Goal: Task Accomplishment & Management: Use online tool/utility

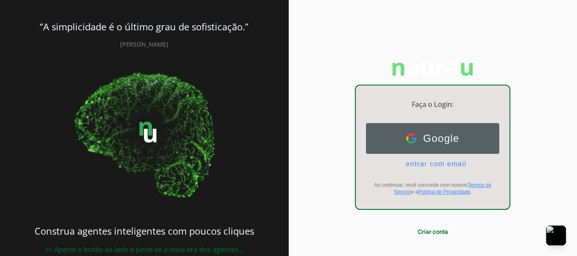
click at [444, 139] on span "Google" at bounding box center [437, 138] width 43 height 12
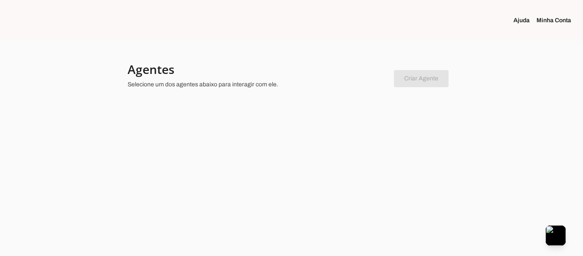
click at [559, 20] on link "Minha Conta" at bounding box center [557, 20] width 41 height 9
click at [527, 20] on link "Ajuda" at bounding box center [525, 20] width 23 height 9
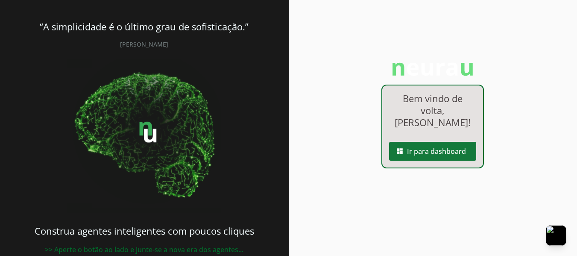
click at [437, 149] on span at bounding box center [432, 151] width 87 height 20
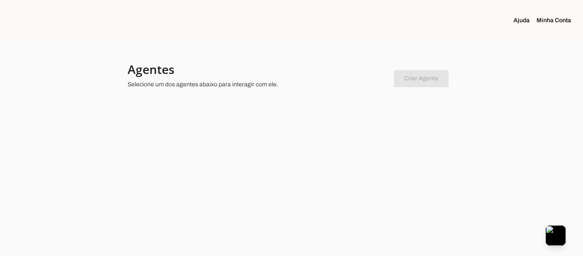
click at [419, 81] on chatbot-new-form "Criar Agente Você atingiu o limite de agentes permitidos. Atualize o seu plano …" at bounding box center [421, 77] width 55 height 20
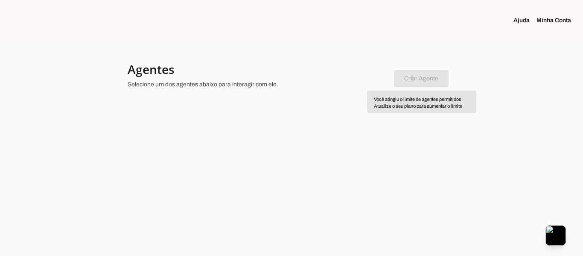
drag, startPoint x: 419, startPoint y: 81, endPoint x: 482, endPoint y: 69, distance: 64.0
click at [488, 69] on div at bounding box center [291, 128] width 583 height 256
click at [209, 79] on div at bounding box center [258, 76] width 260 height 31
